Goal: Communication & Community: Answer question/provide support

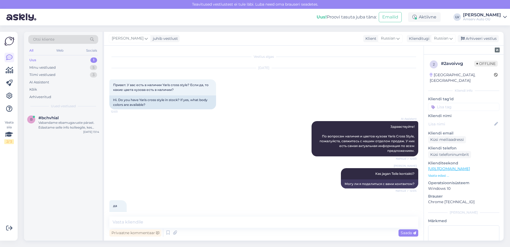
click at [68, 61] on div "Uus 1" at bounding box center [63, 59] width 70 height 7
click at [66, 56] on div "Uus 1" at bounding box center [63, 59] width 70 height 7
click at [65, 127] on div "Vabandame ebamugavuste pärast. Edastame selle info kolleegile, kes saab linki k…" at bounding box center [68, 125] width 61 height 10
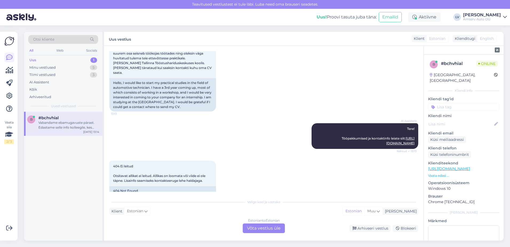
scroll to position [93, 0]
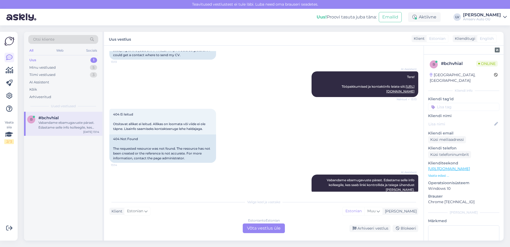
click at [265, 230] on div "Estonian to Estonian Võta vestlus üle" at bounding box center [264, 228] width 42 height 10
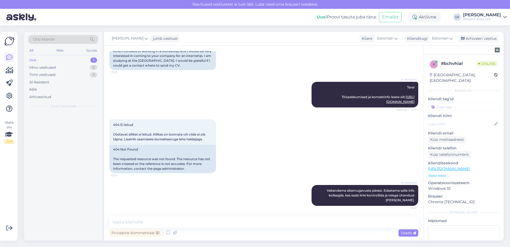
scroll to position [73, 0]
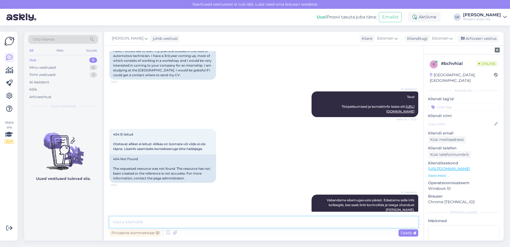
click at [218, 223] on textarea at bounding box center [263, 221] width 309 height 11
type textarea "Tere"
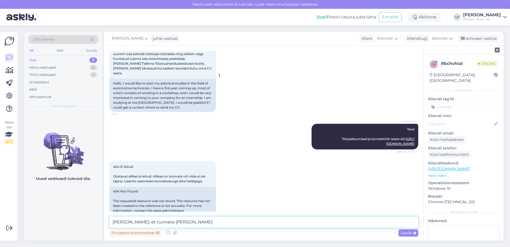
scroll to position [0, 0]
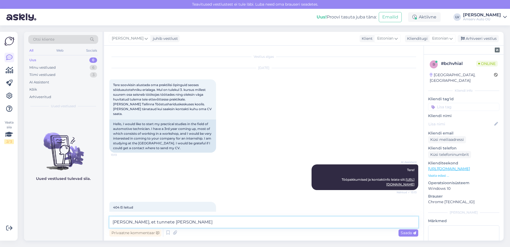
click at [192, 221] on textarea "[PERSON_NAME], et tunnete [PERSON_NAME]" at bounding box center [263, 221] width 309 height 11
drag, startPoint x: 192, startPoint y: 223, endPoint x: 165, endPoint y: 220, distance: 27.1
click at [165, 220] on textarea "[PERSON_NAME], et tunnete [PERSON_NAME]" at bounding box center [263, 221] width 309 height 11
type textarea "[PERSON_NAME], et tunnAmservi ete huvi"
click at [204, 222] on textarea "[PERSON_NAME], et tunnAmservi ete huvi" at bounding box center [263, 221] width 309 height 11
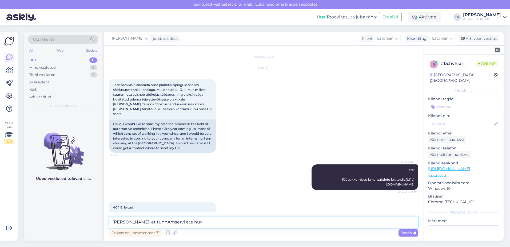
drag, startPoint x: 206, startPoint y: 222, endPoint x: 110, endPoint y: 221, distance: 96.1
click at [110, 221] on textarea "[PERSON_NAME], et tunnAmservi ete huvi" at bounding box center [263, 221] width 309 height 11
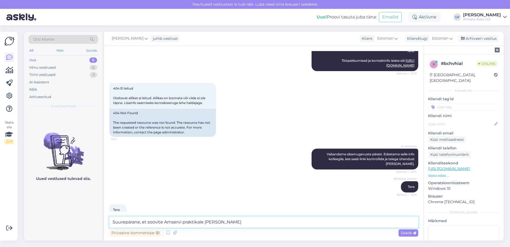
type textarea "Suurepärane, et soovite Amservi praktikale tulla"
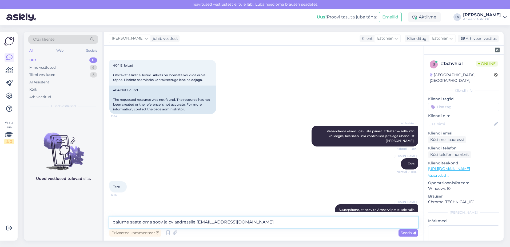
type textarea "palume saata oma soov ja cv aadressile [EMAIL_ADDRESS][DOMAIN_NAME]"
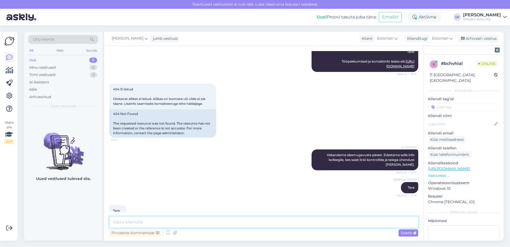
scroll to position [165, 0]
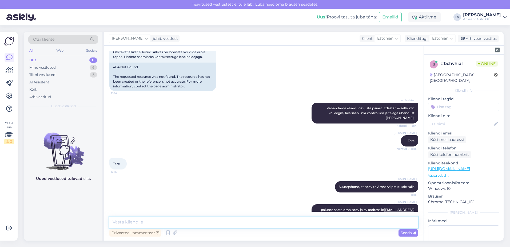
click at [223, 224] on textarea at bounding box center [263, 221] width 309 height 11
type textarea "Kas saan veel abiks olla?"
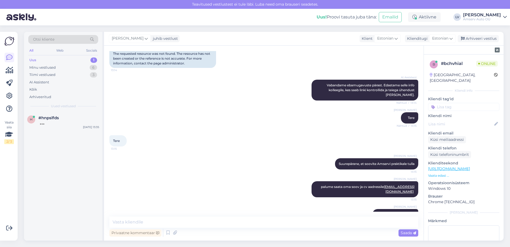
click at [64, 58] on div "Uus 1" at bounding box center [63, 59] width 70 height 7
click at [66, 126] on div "Hello, I am routing this question to the colleague who is responsible for this …" at bounding box center [68, 125] width 61 height 10
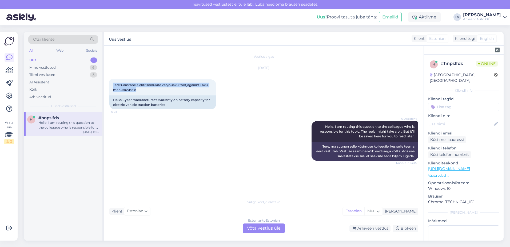
drag, startPoint x: 144, startPoint y: 89, endPoint x: 109, endPoint y: 83, distance: 35.5
click at [109, 83] on div "Vestlus algas [DATE] Tere8-aastane elektrisõidukite veojõuaku tootjagarantii ak…" at bounding box center [264, 143] width 320 height 195
drag, startPoint x: 109, startPoint y: 83, endPoint x: 121, endPoint y: 85, distance: 12.2
copy span "Tere8-aastane elektrisõidukite veojõuaku tootjagarantii aku mahutavusele"
click at [280, 228] on div "Estonian to Estonian Võta vestlus üle" at bounding box center [264, 228] width 42 height 10
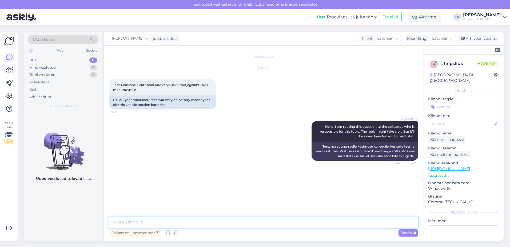
click at [140, 218] on textarea at bounding box center [263, 221] width 309 height 11
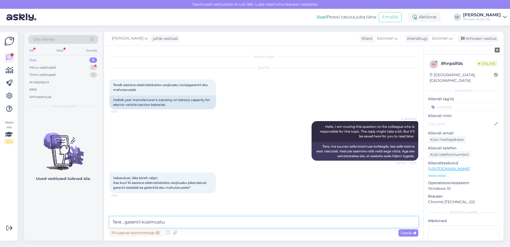
drag, startPoint x: 172, startPoint y: 220, endPoint x: 123, endPoint y: 221, distance: 48.8
click at [123, 221] on textarea "Tere , garantii küsimustu" at bounding box center [263, 221] width 309 height 11
type textarea "Tere"
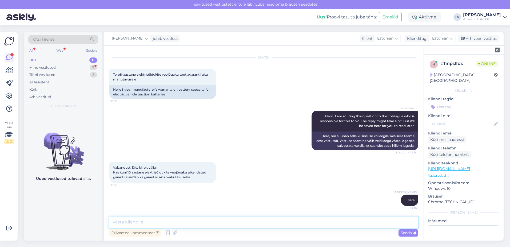
click at [296, 222] on textarea at bounding box center [263, 221] width 309 height 11
click at [241, 221] on textarea "Garantii küsimustes on kõige parem ülevaade meie garantii spetsialistil" at bounding box center [263, 221] width 309 height 11
click at [283, 224] on textarea "Garantii küsimustes on kõige parem ülevaade meie garantiispetsialistil" at bounding box center [263, 221] width 309 height 11
type textarea "Garantii küsimustes on kõige parem ülevaade meie garantiispetsialistil"
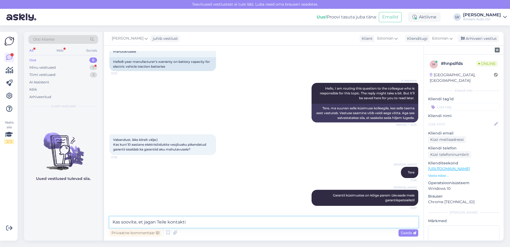
type textarea "Kas soovite, et [PERSON_NAME] Teile kontakti?"
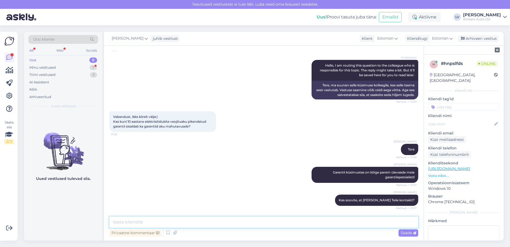
scroll to position [84, 0]
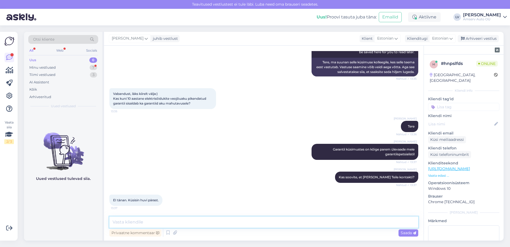
click at [140, 227] on textarea at bounding box center [263, 221] width 309 height 11
type textarea "Kahjuks, hetkel kindlat vastust on anda keeruline"
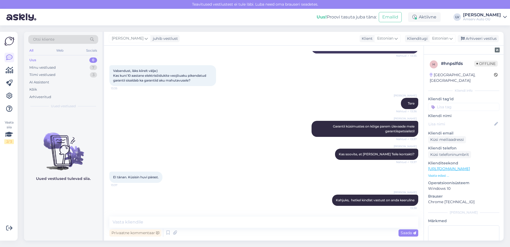
click at [163, 214] on div "Vestlus algas [DATE] Tere8-aastane elektrisõidukite veojõuaku tootjagarantii ak…" at bounding box center [264, 143] width 320 height 195
click at [169, 214] on div "Vestlus algas [DATE] Tere8-aastane elektrisõidukite veojõuaku tootjagarantii ak…" at bounding box center [264, 143] width 320 height 195
click at [174, 219] on textarea at bounding box center [263, 221] width 309 height 11
type textarea "Kas saan Teid veel kuidagi aidata?"
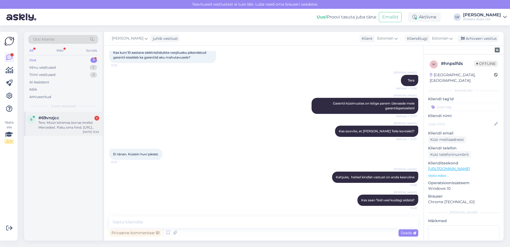
click at [53, 122] on div "Tere. Müün kiiremas korras imelist Mercedest. Paku oma hind. [URL][DOMAIN_NAME]…" at bounding box center [68, 125] width 61 height 10
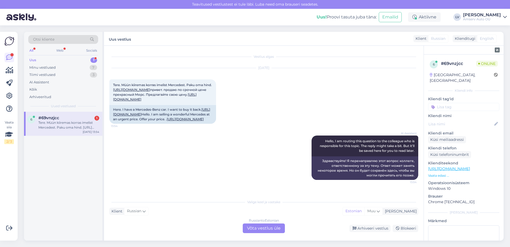
scroll to position [11, 0]
click at [258, 227] on div "Russian to Estonian Võta vestlus üle" at bounding box center [264, 228] width 42 height 10
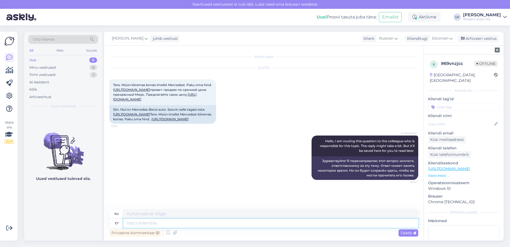
click at [219, 221] on textarea at bounding box center [270, 222] width 295 height 9
type textarea "Tere"
type textarea "Привет"
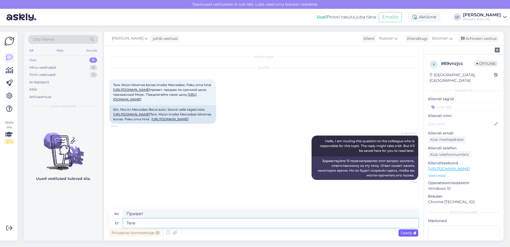
type textarea "Tere"
click at [404, 231] on span "Saada" at bounding box center [408, 232] width 15 height 5
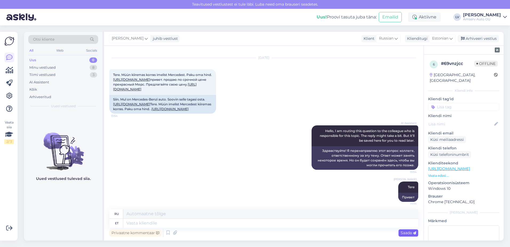
scroll to position [42, 0]
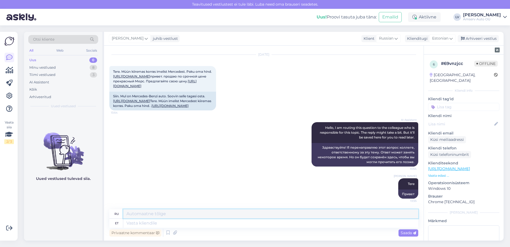
click at [308, 213] on textarea at bounding box center [270, 213] width 295 height 9
drag, startPoint x: 343, startPoint y: 162, endPoint x: 315, endPoint y: 162, distance: 28.3
click at [315, 162] on div "Здравствуйте! Я перенаправляю этот вопрос коллеге, ответственному за эту тему. …" at bounding box center [365, 154] width 107 height 23
drag, startPoint x: 315, startPoint y: 162, endPoint x: 321, endPoint y: 163, distance: 6.2
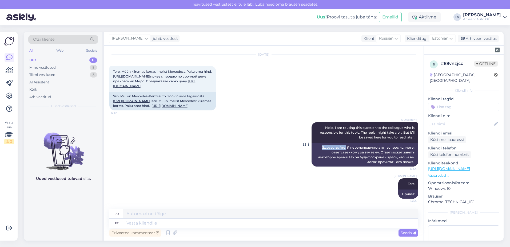
copy div "Здравствуйте!"
click at [385, 187] on icon at bounding box center [386, 188] width 3 height 3
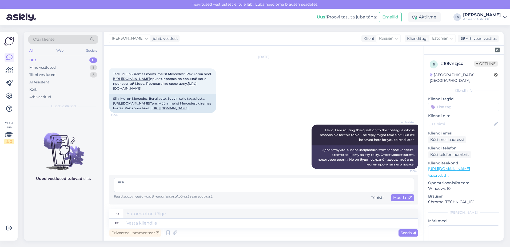
scroll to position [40, 0]
drag, startPoint x: 145, startPoint y: 184, endPoint x: 81, endPoint y: 183, distance: 63.2
click at [72, 187] on div "Otsi kliente All Web Socials Uus 0 Minu vestlused 8 Tiimi vestlused 3 AI Assist…" at bounding box center [264, 136] width 480 height 208
type textarea "Здравствуйте!"
click at [395, 198] on span "Muuda" at bounding box center [402, 197] width 19 height 5
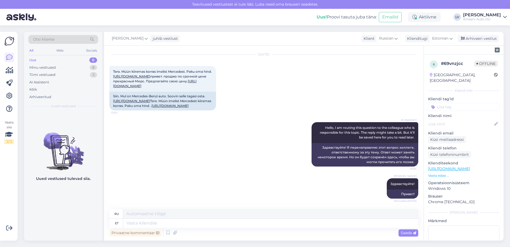
scroll to position [42, 0]
click at [286, 223] on textarea at bounding box center [270, 222] width 295 height 9
click at [167, 223] on textarea at bounding box center [270, 222] width 295 height 9
type textarea "M"
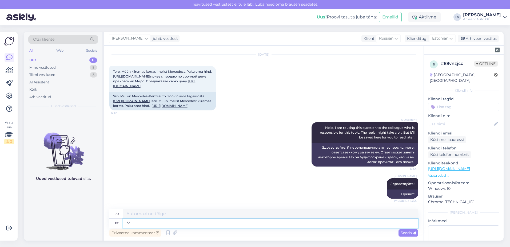
type textarea "М"
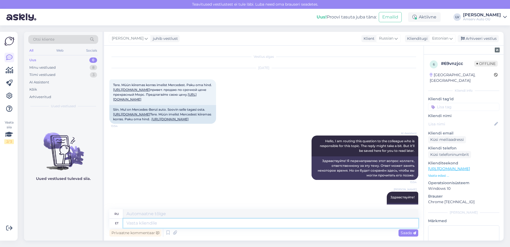
drag, startPoint x: 191, startPoint y: 221, endPoint x: 200, endPoint y: 216, distance: 10.6
click at [192, 220] on textarea at bounding box center [270, 222] width 295 height 9
type textarea "Kui t"
type textarea "Если"
type textarea "Kui te s"
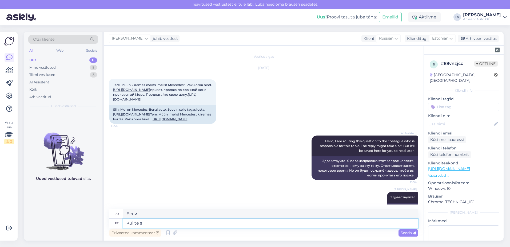
type textarea "Если ты"
type textarea "Kui te soovite o"
type textarea "Если ты хочешь"
type textarea "Kui te soovite oma"
type textarea "Если вы хотите, чтобы ваш"
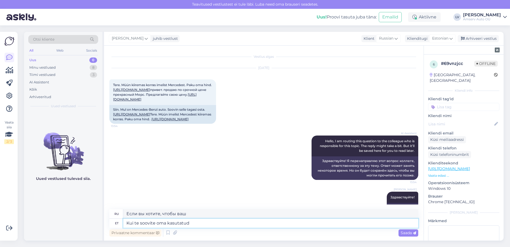
type textarea "Kui te soovite oma kasutatud"
type textarea "Если вы хотите, чтобы ваш подержанный автомобиль"
type textarea "Kui te soovite oma kasutatud autot Amservi ,"
type textarea "Если вы хотите продать свой подержанный автомобиль компании Amserv"
type textarea "Kui te soovite oma kasutatud autot Amservi müüa, si"
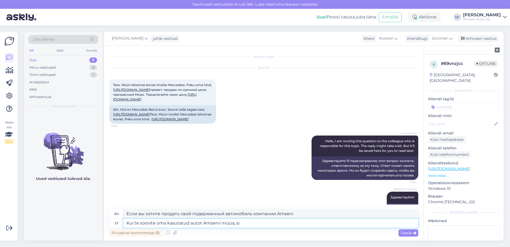
type textarea "Если вы хотите продать свой подержанный автомобиль компании Amserv,"
type textarea "Kui te soovite oma kasutatud autot Amservi müüa, siis pal"
type textarea "Если вы хотите продать свой подержанный автомобиль компании Amserv, то"
type textarea "Kui te soovite oma kasutatud autot Amservi müüa, siis palume võ"
type textarea "Если вы хотите продать свой подержанный автомобиль компании Amserv, пожалуйста,"
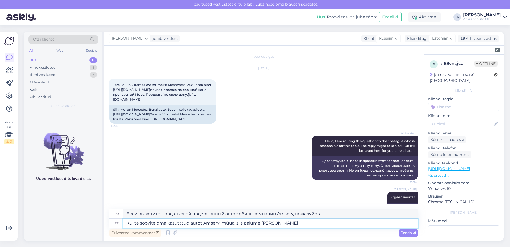
type textarea "Kui te soovite oma kasutatud autot Amservi müüa, siis palume [PERSON_NAME]"
type textarea "Если вы хотите продать свой подержанный автомобиль компании Amserv, пожалуйста,…"
type textarea "Kui te soovite oma kasutatud autot Amservi müüa, siis palume [PERSON_NAME] ühen…"
type textarea "Если вы хотите продать свой подержанный автомобиль компании Amserv, свяжитесь с…"
type textarea "Kui te soovite oma kasutatud autot Amservi müüa, siis palume [PERSON_NAME] ühen…"
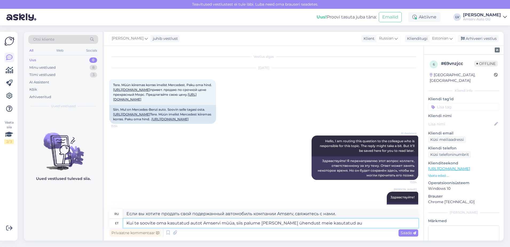
type textarea "Если вы хотите продать свой подержанный автомобиль компании Amserv, свяжитесь с…"
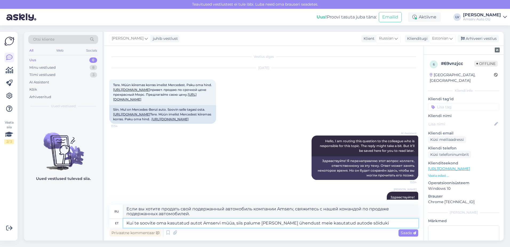
type textarea "Kui te soovite oma kasutatud autot Amservi müüa, siis palume [PERSON_NAME] ühen…"
type textarea "Если вы хотите продать свой подержанный автомобиль компании Amserv, свяжитесь с…"
type textarea "Kui te soovite oma kasutatud autot Amservi müüa, siis palume [PERSON_NAME] ühen…"
type textarea "Если вы хотите продать свой подержанный автомобиль компании Amserv, свяжитесь с…"
drag, startPoint x: 343, startPoint y: 223, endPoint x: 123, endPoint y: 229, distance: 219.7
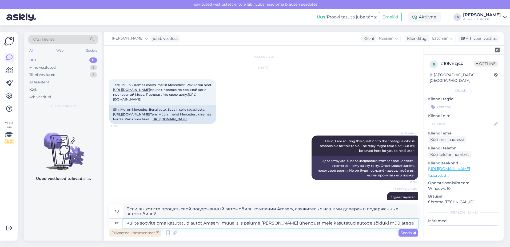
click at [123, 229] on div "ru Если вы хотите продать свой подержанный автомобиль компании Amserv, свяжитес…" at bounding box center [263, 220] width 309 height 33
type textarea "Seoses"
type textarea "Касательно"
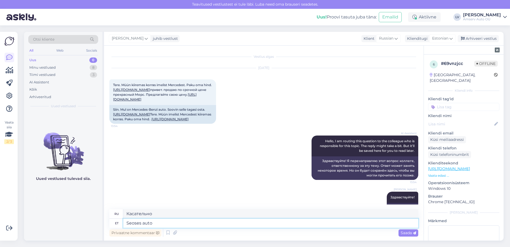
type textarea "Seoses auto m"
type textarea "Что касается автомобиля"
type textarea "Seoses auto müümisega a"
type textarea "По поводу продажи автомобиля"
type textarea "Seoses auto müümisega palume v"
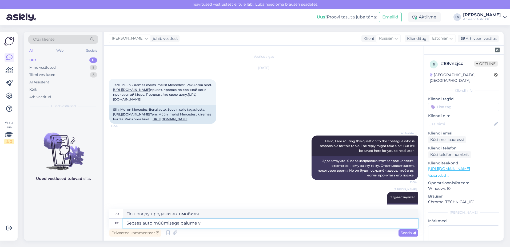
type textarea "По поводу продажи автомобиля просим"
type textarea "Seoses auto müümisega palume [PERSON_NAME] ü"
type textarea "В связи с продажей автомобиля, просим Вас принять во внимание"
type textarea "Seoses auto müümisega palume [PERSON_NAME] ühendust a"
type textarea "Пожалуйста, свяжитесь с нами по вопросам продажи вашего автомобиля."
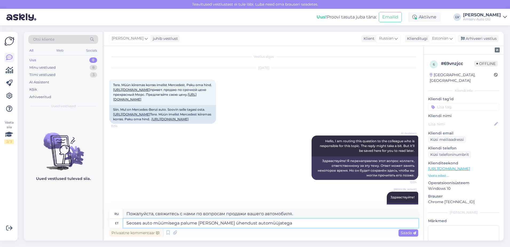
type textarea "Seoses auto müümisega palume [PERSON_NAME] ühendust automüüjatega"
type textarea "По вопросам продажи автомобиля обращайтесь к автодилерам."
click at [279, 221] on textarea "Seoses auto müümisega palume [PERSON_NAME] ühendust automüüjatega" at bounding box center [270, 222] width 295 height 9
type textarea "Seoses auto müümisega palume [PERSON_NAME] ühendust automüüjatega"
drag, startPoint x: 279, startPoint y: 222, endPoint x: 73, endPoint y: 224, distance: 206.3
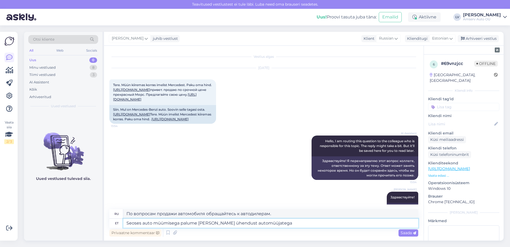
click at [69, 222] on div "Otsi kliente All Web Socials Uus 0 Minu vestlused 8 Tiimi vestlused 3 AI Assist…" at bounding box center [264, 136] width 480 height 208
paste textarea "В связи с продажей автомобиля просим связаться с отделом подержанных автомобилей"
type textarea "В связи с продажей автомобиля просим связаться с отделом подержанных автомобилей"
type textarea "По вопросам продажи автомобиля обращайтесь в отдел подержанных автомобилей."
type textarea "В связи с продажей автомобиля просим связаться с отделом подержанных автомобилей"
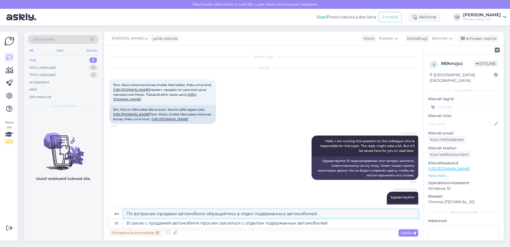
drag, startPoint x: 326, startPoint y: 213, endPoint x: 183, endPoint y: 182, distance: 146.1
click at [101, 221] on div "Otsi kliente All Web Socials Uus 0 Minu vestlused 8 Tiimi vestlused 3 AI Assist…" at bounding box center [264, 136] width 480 height 208
click at [442, 37] on span "Estonian" at bounding box center [440, 38] width 16 height 6
click at [422, 72] on link "Russian" at bounding box center [430, 70] width 59 height 9
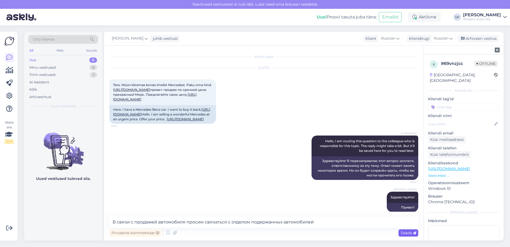
click at [414, 229] on div "Saada" at bounding box center [409, 232] width 20 height 7
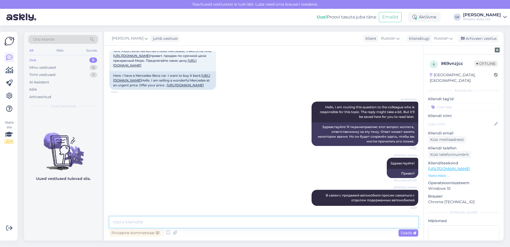
click at [164, 226] on textarea at bounding box center [263, 221] width 309 height 11
paste textarea "650 2117"
paste textarea "650 2129"
paste textarea "[EMAIL_ADDRESS][DOMAIN_NAME]"
type textarea "650 2117/ 650 2129 [EMAIL_ADDRESS][DOMAIN_NAME]"
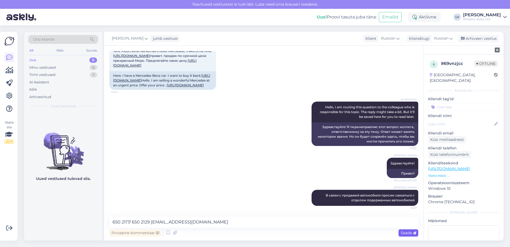
click at [405, 230] on span "Saada" at bounding box center [408, 232] width 15 height 5
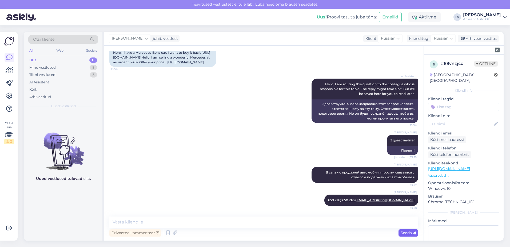
scroll to position [86, 0]
click at [373, 144] on icon at bounding box center [374, 144] width 3 height 3
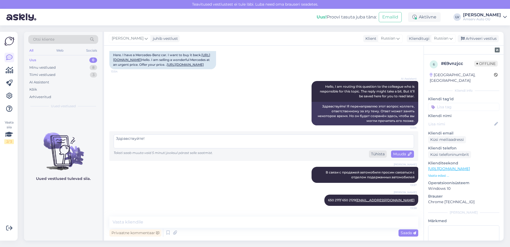
click at [371, 152] on div "Tühista" at bounding box center [378, 153] width 18 height 7
click at [371, 152] on div "Здравствуйте! Teksti saab muuta [PERSON_NAME] 5 minuti jooksul pärast selle saa…" at bounding box center [263, 146] width 309 height 30
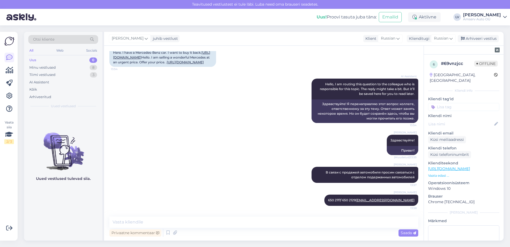
click at [193, 173] on div "[PERSON_NAME] В связи с продажей автомобиля просим связаться с отделом подержан…" at bounding box center [263, 175] width 309 height 28
